Goal: Task Accomplishment & Management: Manage account settings

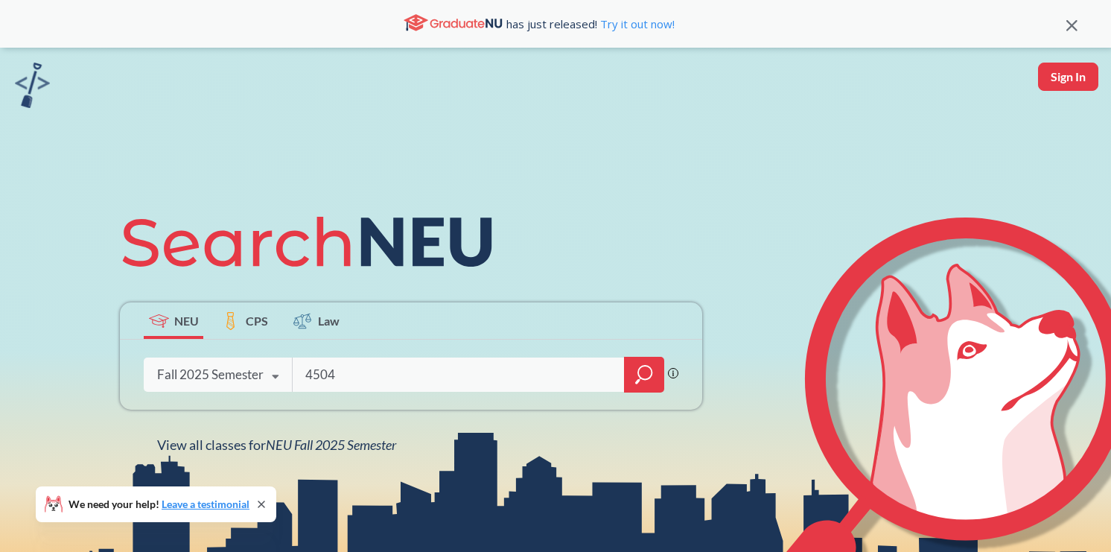
type input "4504"
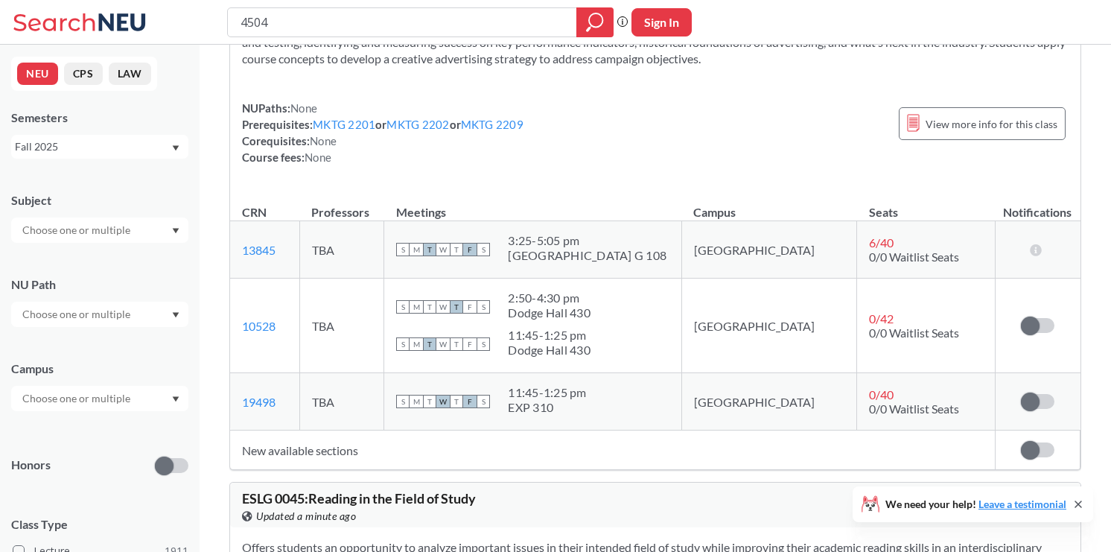
scroll to position [589, 0]
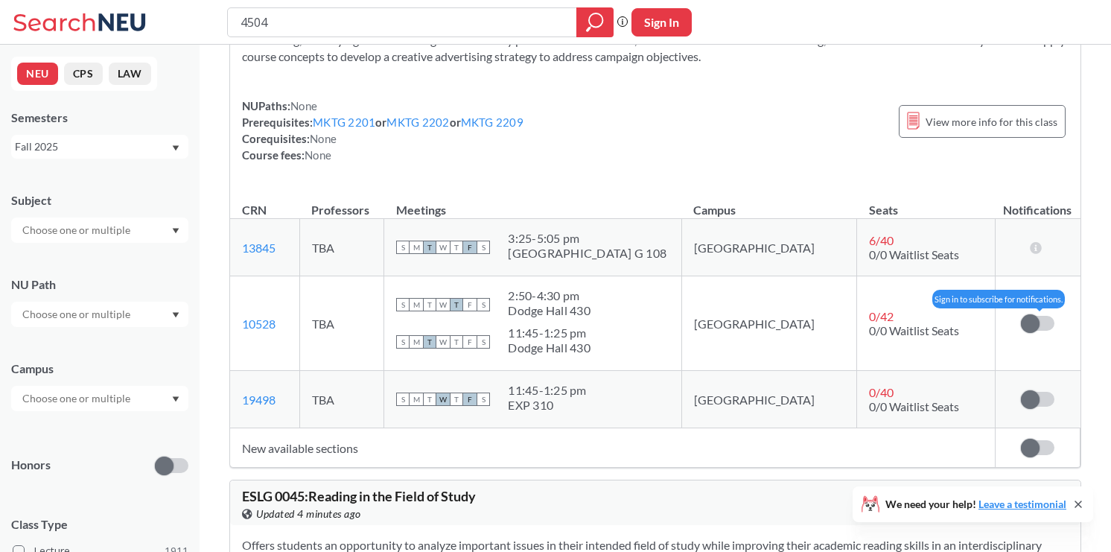
click at [1037, 316] on span at bounding box center [1030, 323] width 19 height 19
click at [1021, 316] on input "checkbox" at bounding box center [1021, 316] width 0 height 0
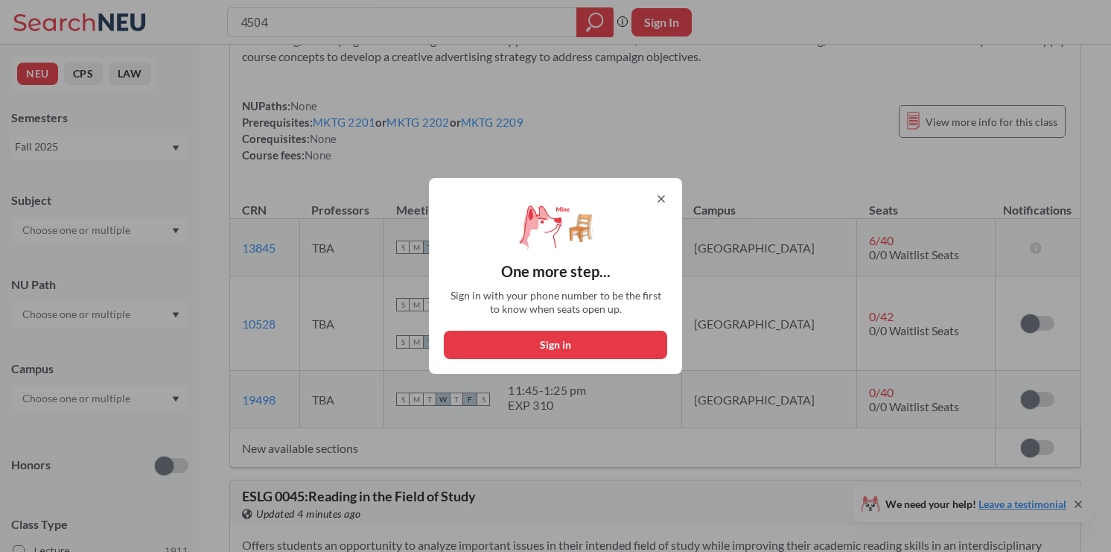
click at [545, 336] on button "Sign in" at bounding box center [555, 345] width 223 height 28
select select "US"
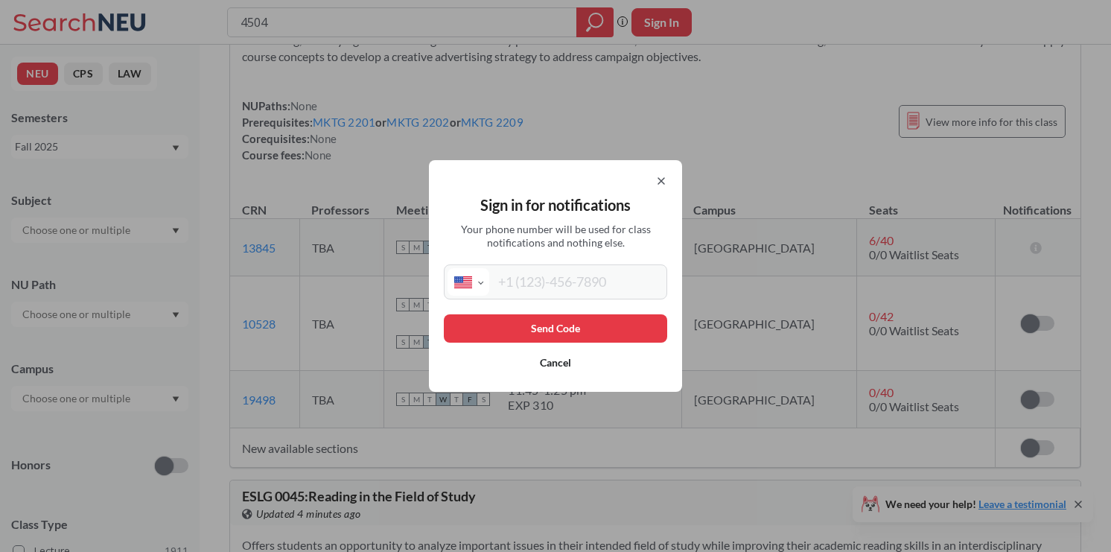
click at [544, 286] on input "tel" at bounding box center [576, 282] width 174 height 28
type input "[PHONE_NUMBER]"
click at [556, 323] on button "Send Code" at bounding box center [555, 328] width 223 height 28
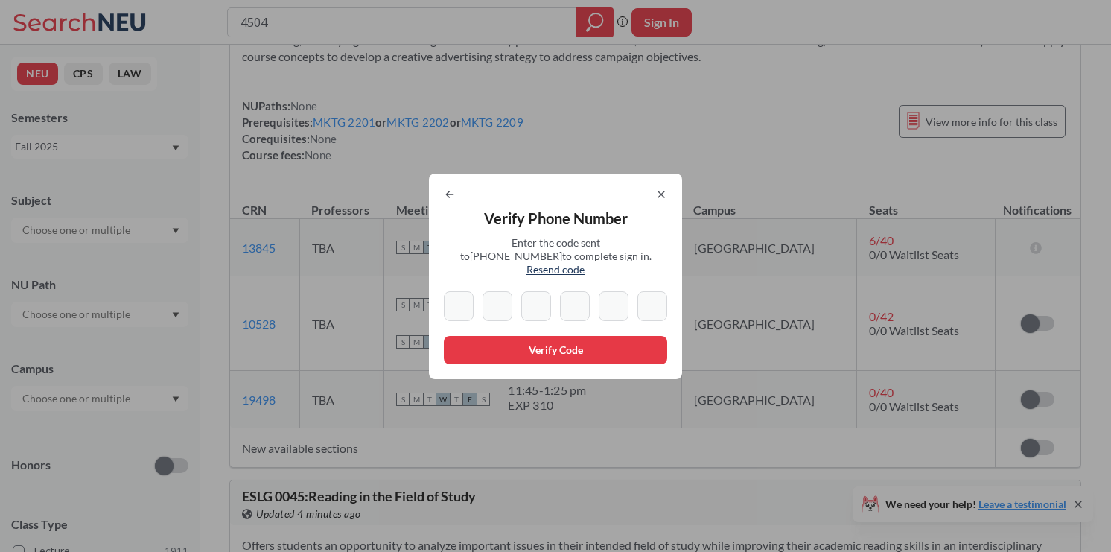
type input "9"
type input "0"
type input "3"
type input "4"
type input "7"
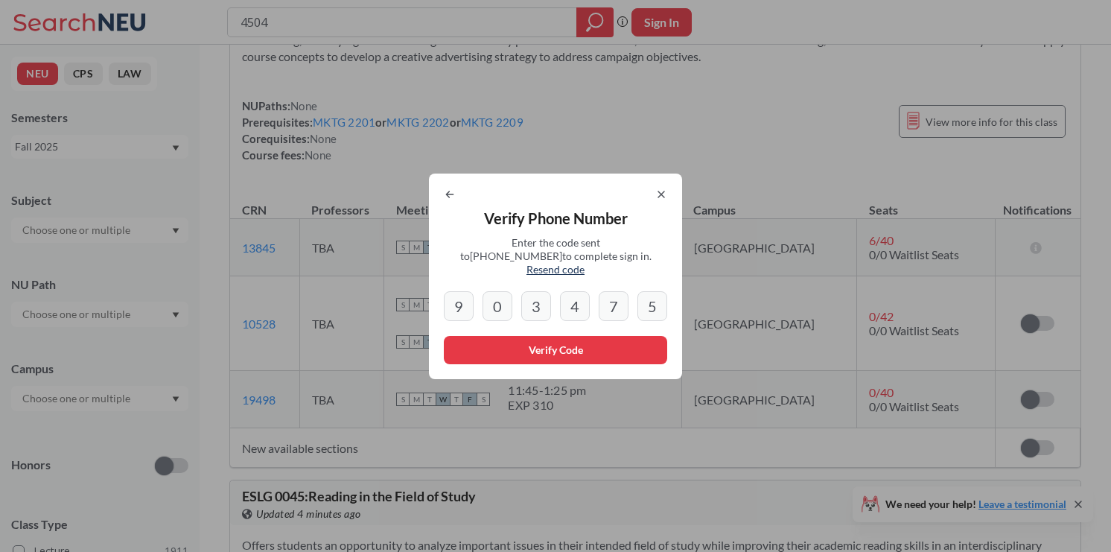
type input "5"
click at [466, 345] on button "Verify Code" at bounding box center [555, 350] width 223 height 28
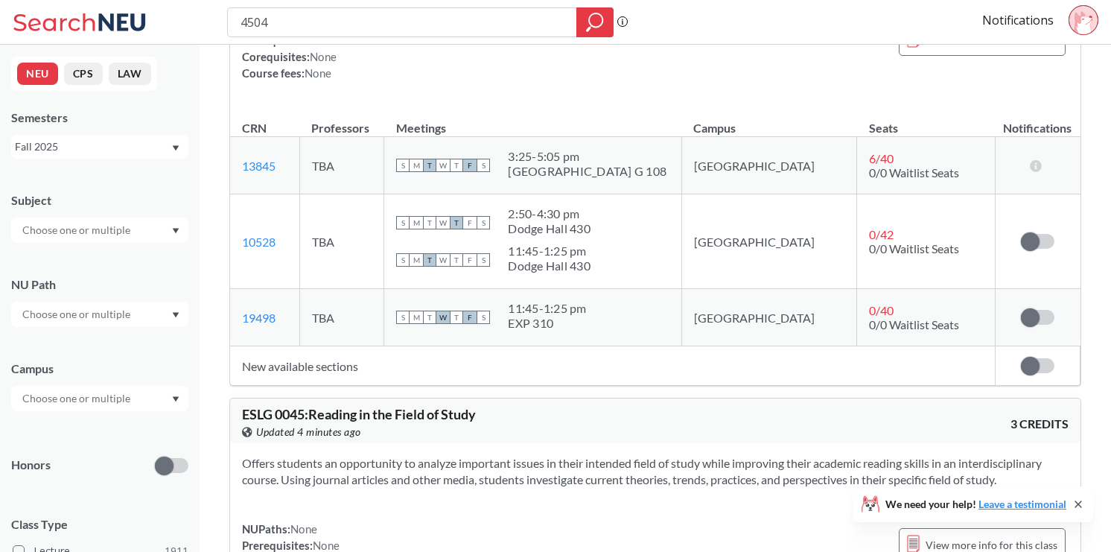
scroll to position [672, 0]
click at [1035, 220] on td "Subscribe to notifications for this section" at bounding box center [1037, 240] width 85 height 95
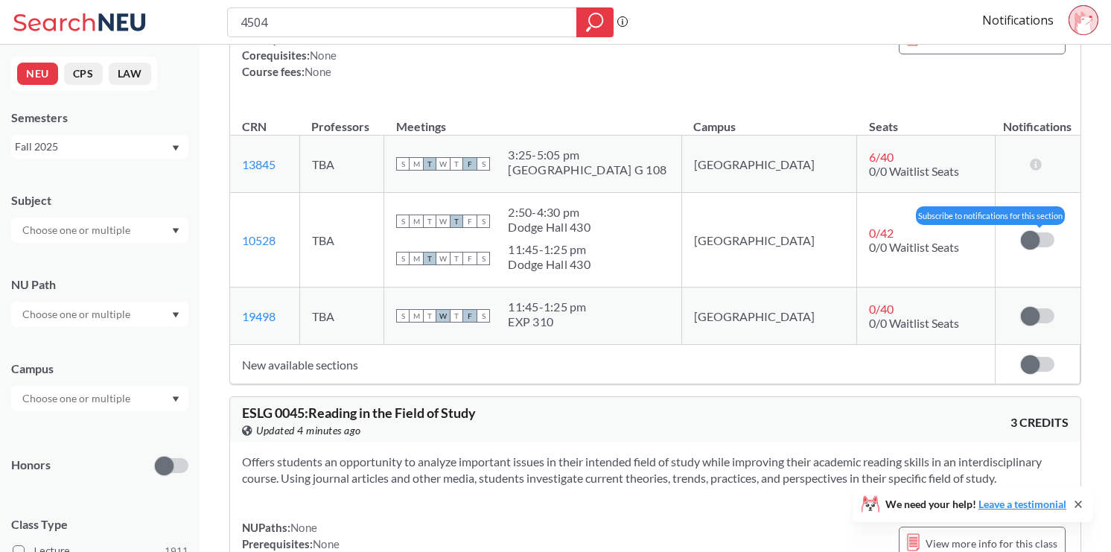
click at [1035, 234] on span at bounding box center [1030, 240] width 19 height 19
click at [1021, 232] on input "checkbox" at bounding box center [1021, 232] width 0 height 0
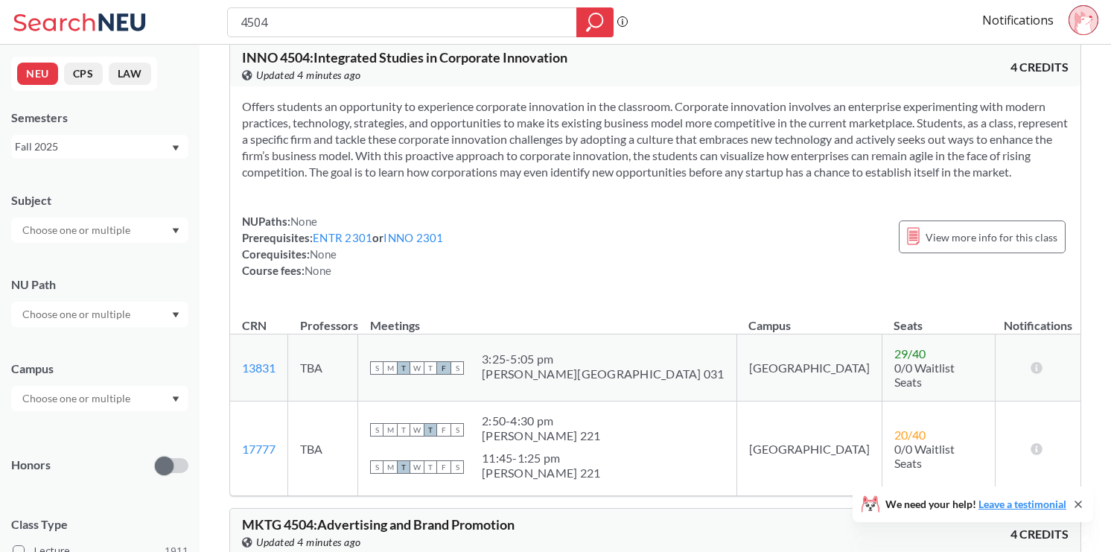
scroll to position [0, 0]
